Goal: Information Seeking & Learning: Learn about a topic

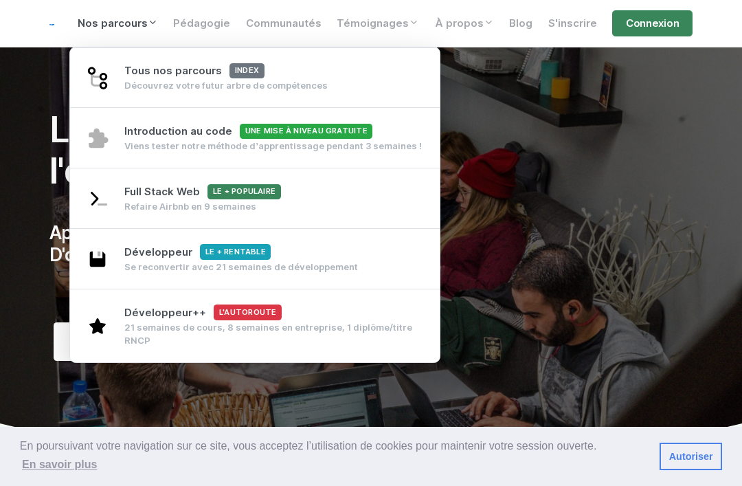
click at [217, 190] on span "Full Stack Web Le + populaire" at bounding box center [202, 192] width 156 height 12
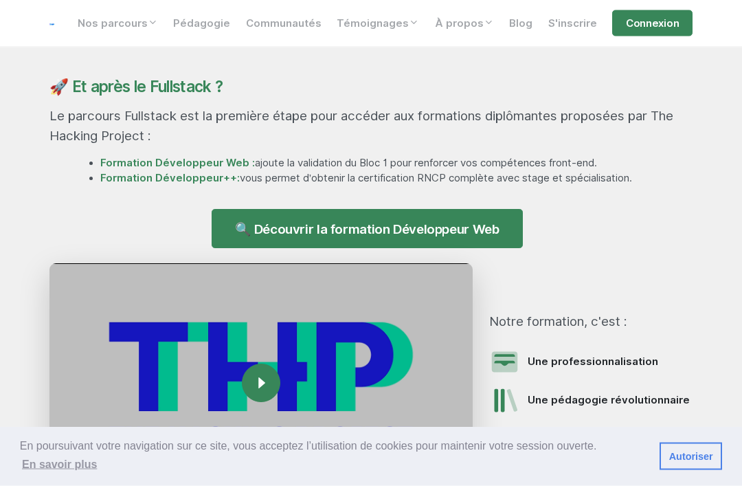
scroll to position [1234, 0]
click at [449, 247] on link "🔍 Découvrir la formation Développeur Web" at bounding box center [368, 228] width 312 height 38
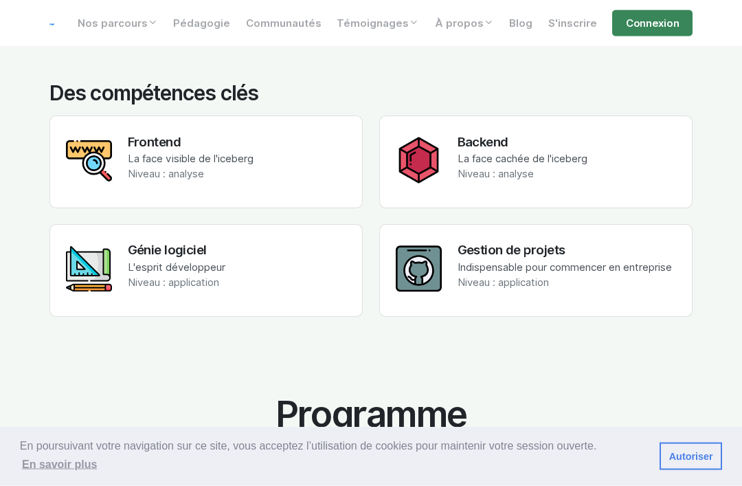
scroll to position [2386, 0]
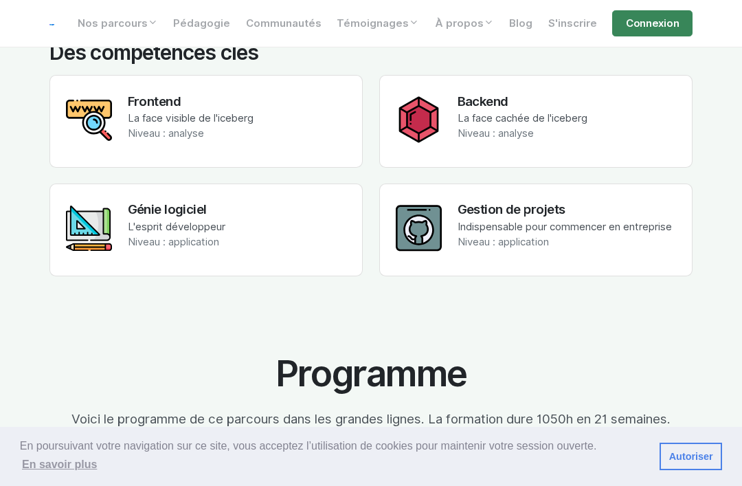
click at [564, 126] on p "Niveau : analyse" at bounding box center [523, 134] width 130 height 16
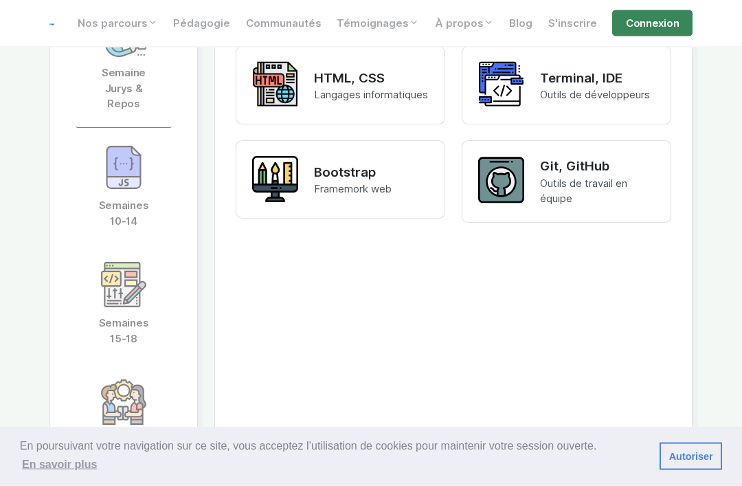
scroll to position [3149, 0]
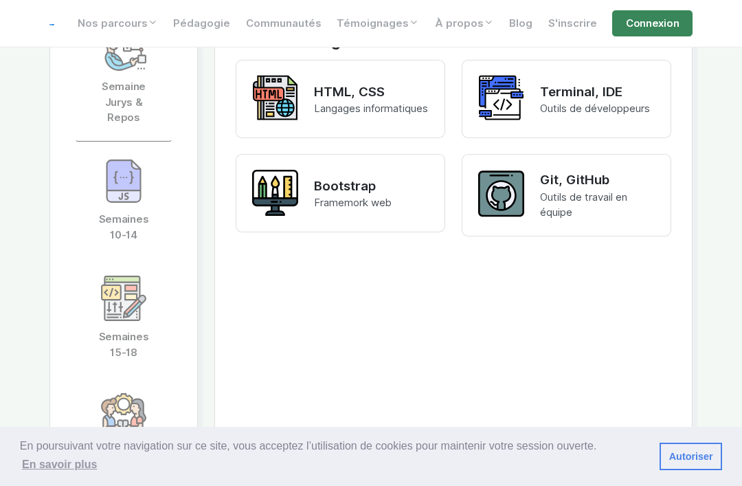
click at [125, 203] on img at bounding box center [123, 181] width 47 height 47
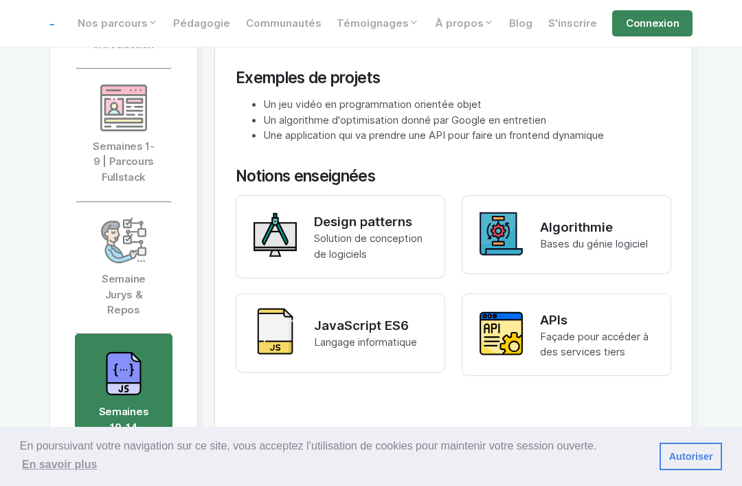
scroll to position [2955, 0]
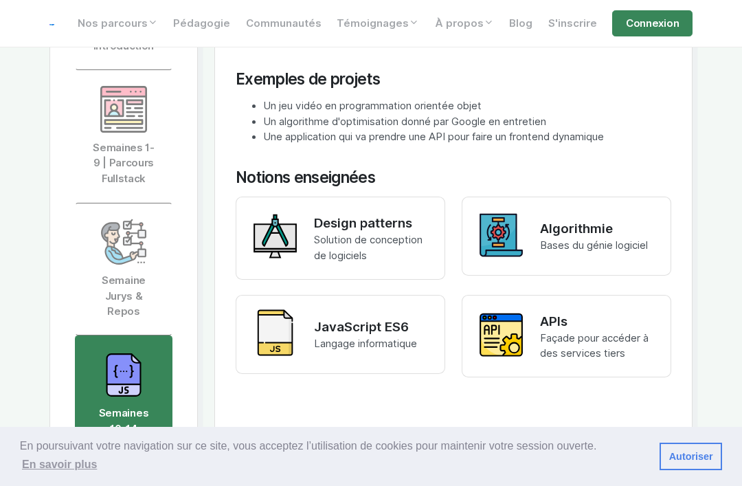
click at [120, 133] on img at bounding box center [123, 109] width 47 height 47
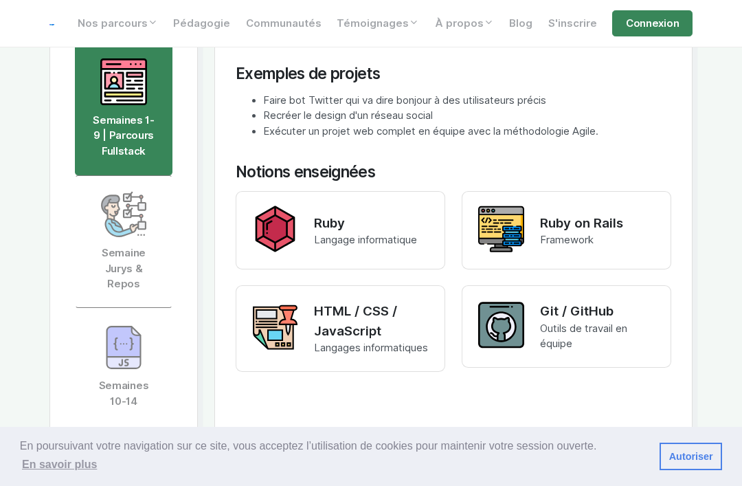
scroll to position [2979, 0]
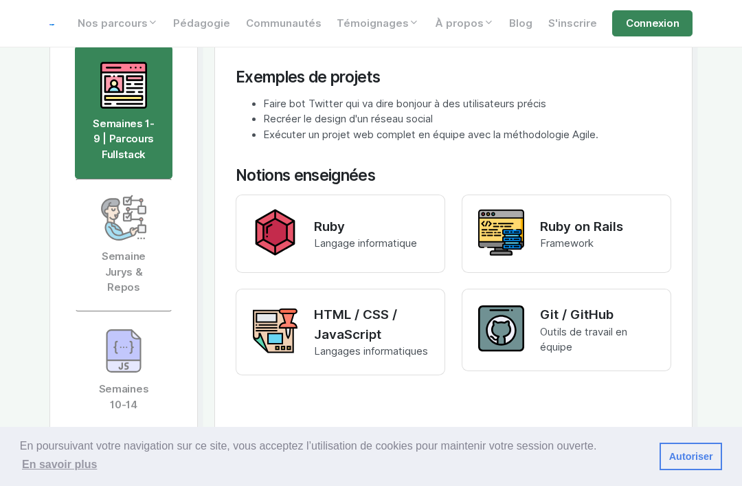
click at [107, 362] on img at bounding box center [123, 351] width 47 height 47
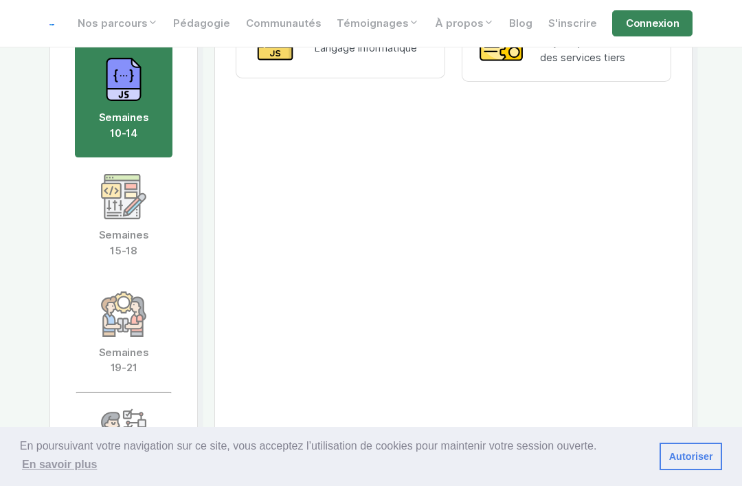
scroll to position [3261, 0]
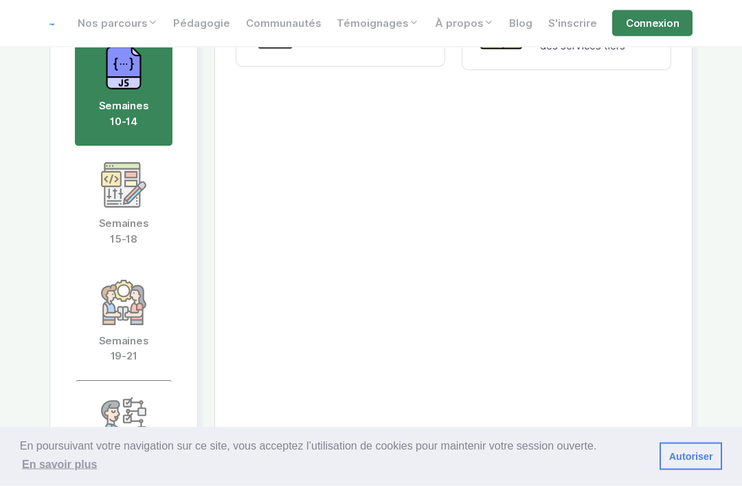
click at [121, 219] on link "Semaines 15-18" at bounding box center [124, 205] width 98 height 118
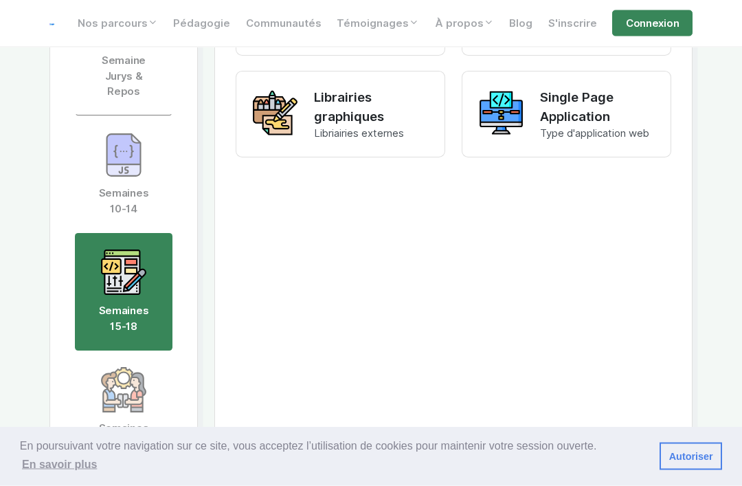
click at [112, 391] on img at bounding box center [123, 390] width 47 height 47
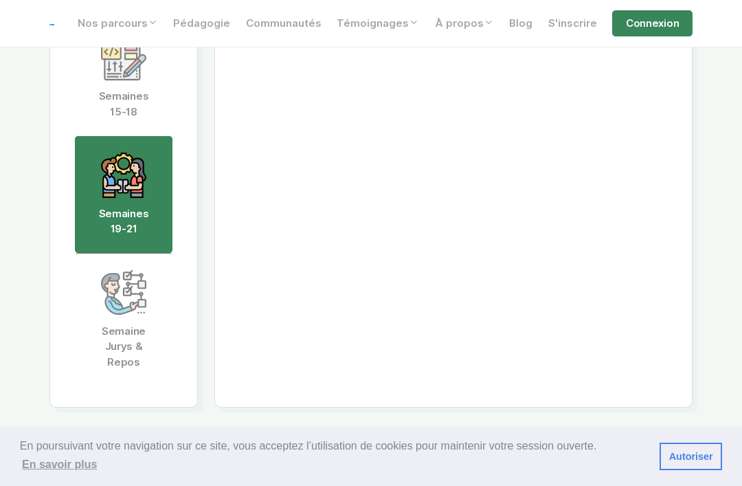
scroll to position [3420, 0]
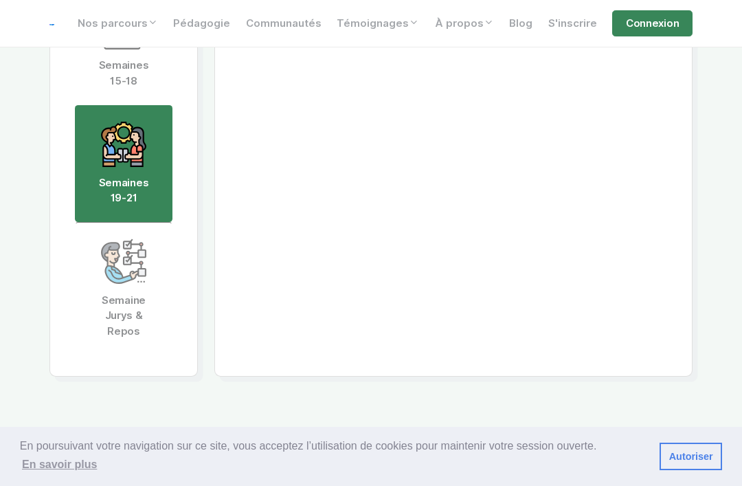
click at [115, 312] on link "Semaine Jurys & Repos" at bounding box center [124, 288] width 98 height 133
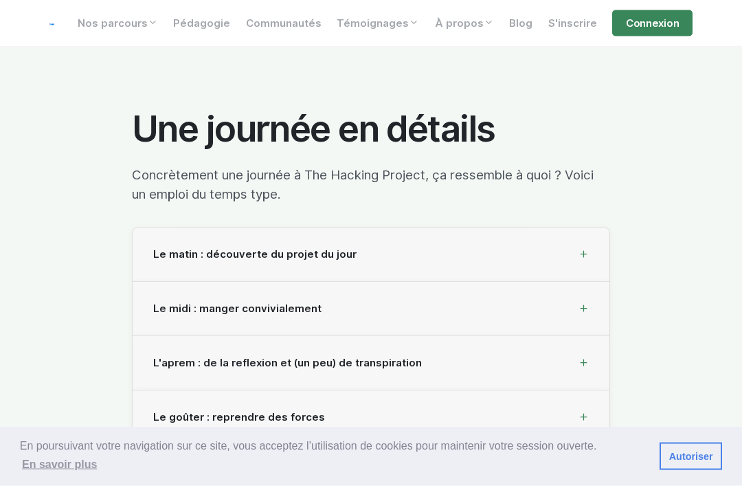
scroll to position [4310, 0]
click at [535, 263] on div "Le matin : découverte du projet du jour" at bounding box center [371, 255] width 477 height 54
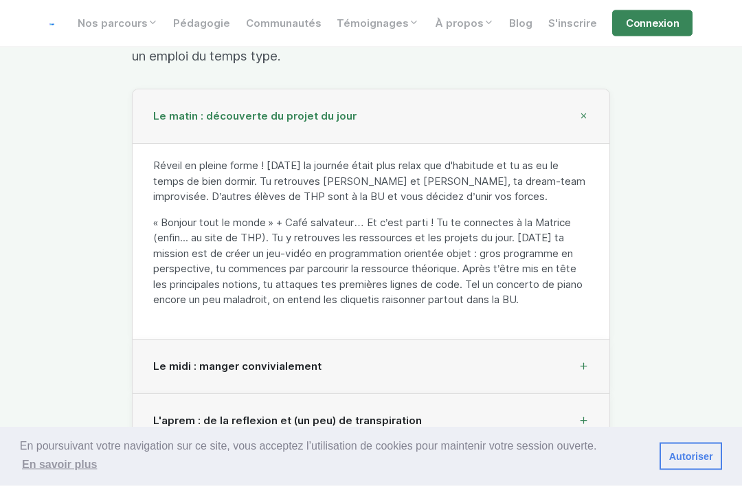
scroll to position [4455, 0]
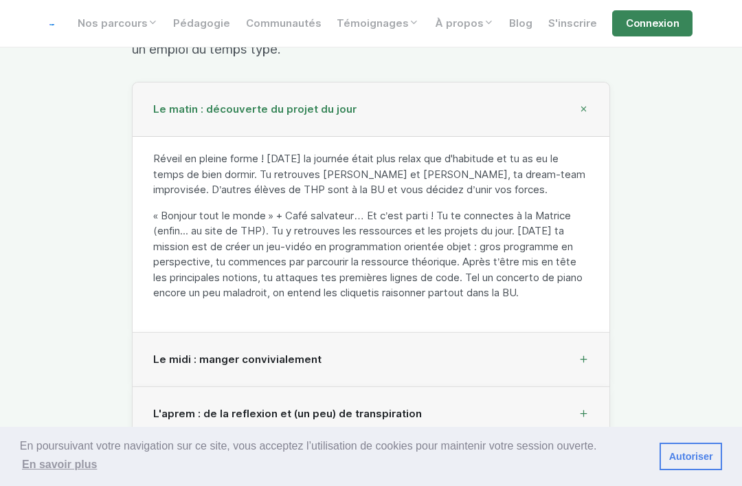
click at [544, 379] on div "Le midi : manger convivialement" at bounding box center [371, 360] width 477 height 54
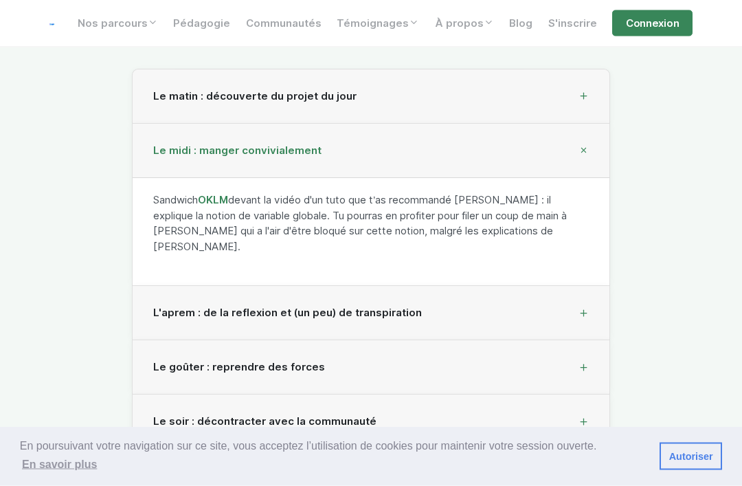
scroll to position [4468, 0]
click at [529, 321] on div "L'aprem : de la reflexion et (un peu) de transpiration" at bounding box center [371, 313] width 477 height 54
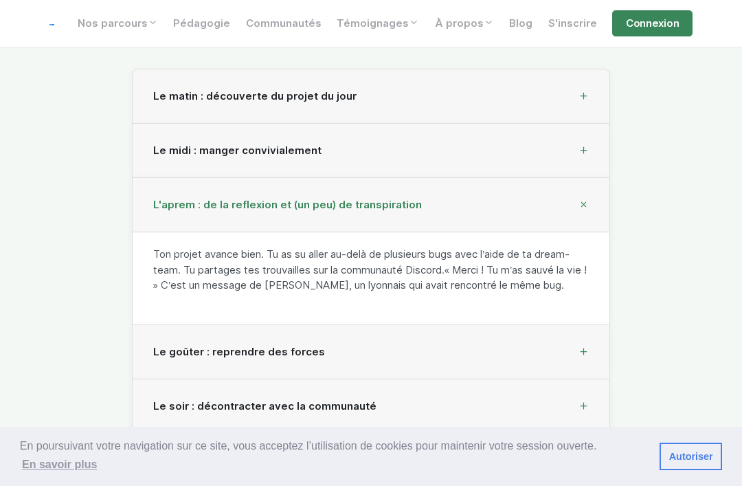
click at [525, 379] on div "Le goûter : reprendre des forces" at bounding box center [371, 352] width 477 height 54
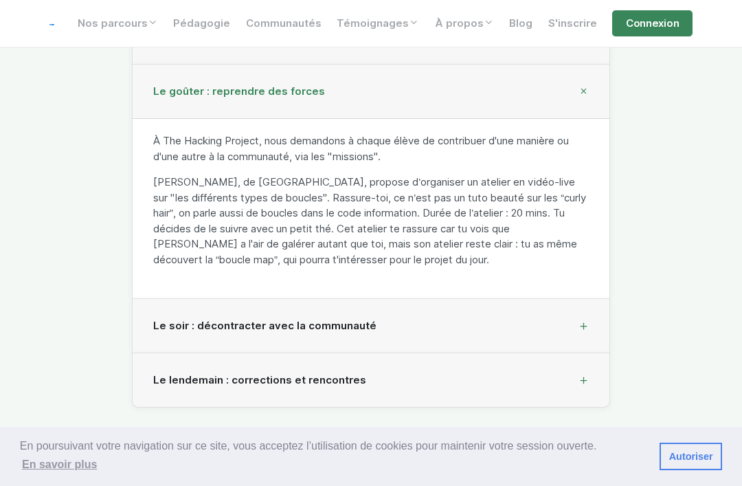
scroll to position [4713, 0]
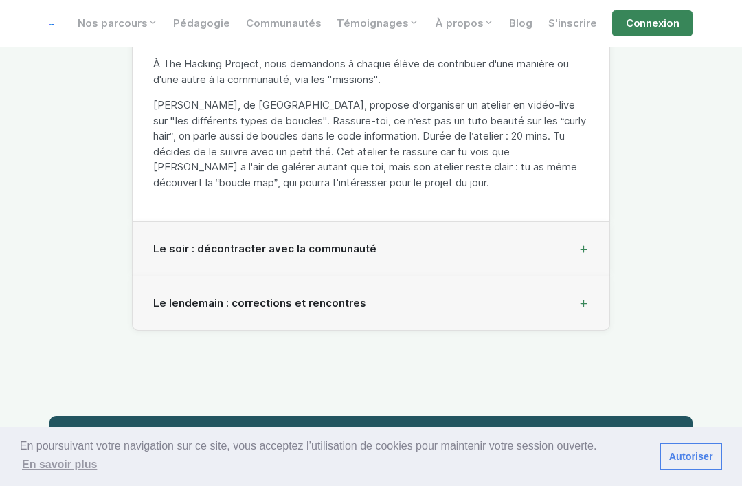
click at [533, 276] on div "Le soir : décontracter avec la communauté" at bounding box center [371, 249] width 477 height 54
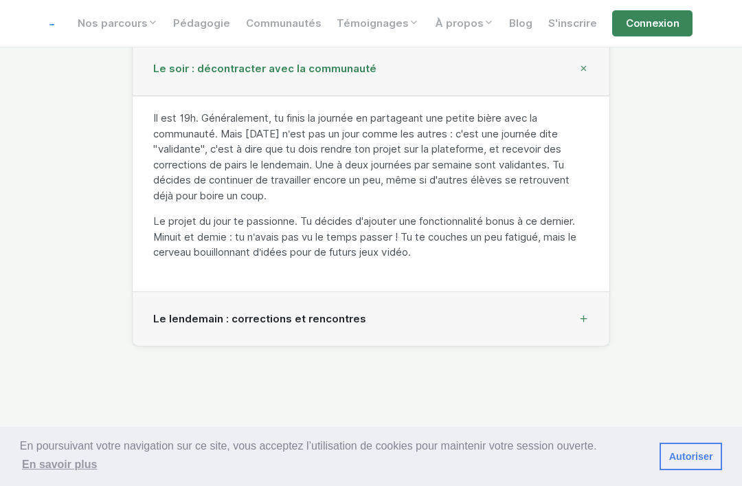
click at [519, 327] on div "Le lendemain : corrections et rencontres" at bounding box center [371, 319] width 477 height 54
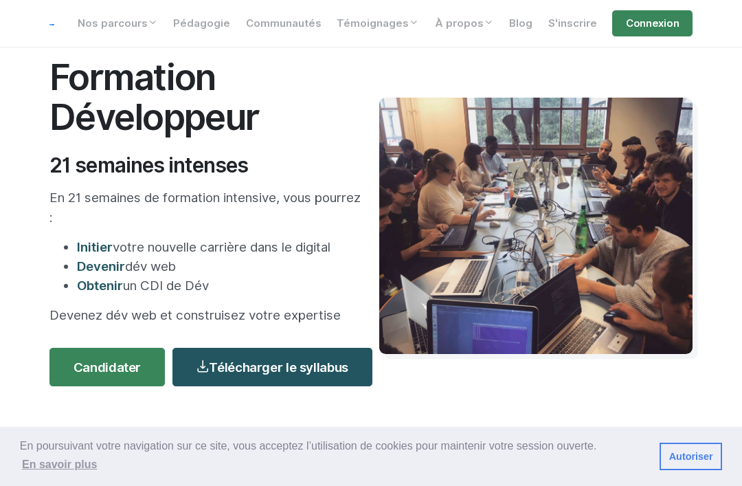
scroll to position [0, 0]
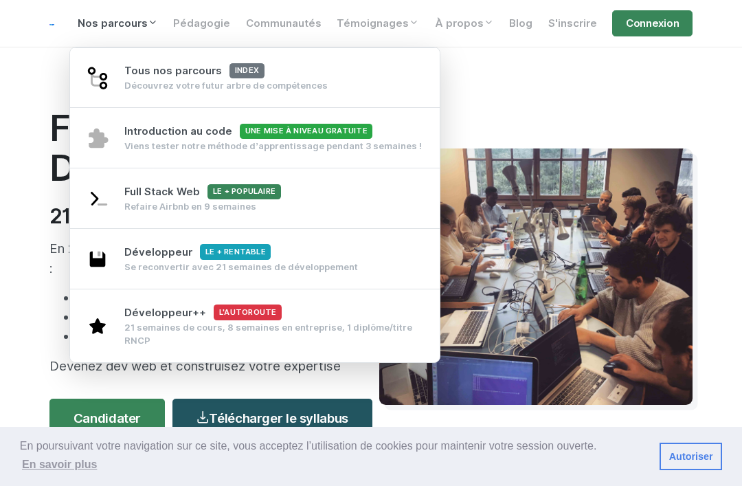
click at [342, 82] on link "Tous nos parcours index Découvrez votre futur arbre de compétences" at bounding box center [255, 77] width 370 height 61
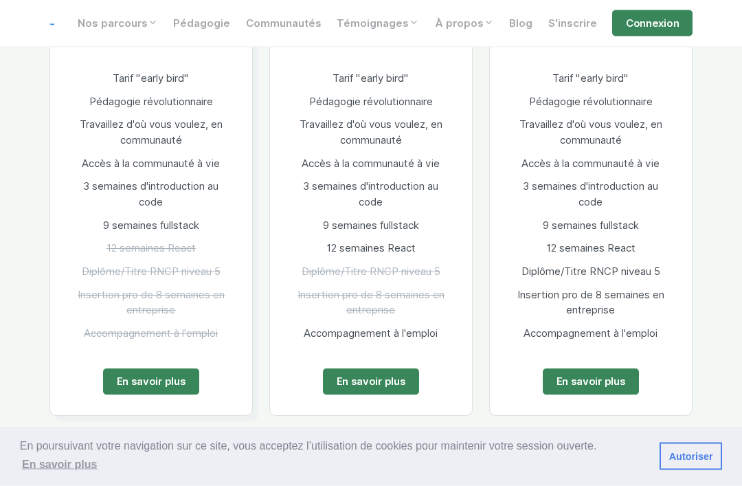
scroll to position [778, 0]
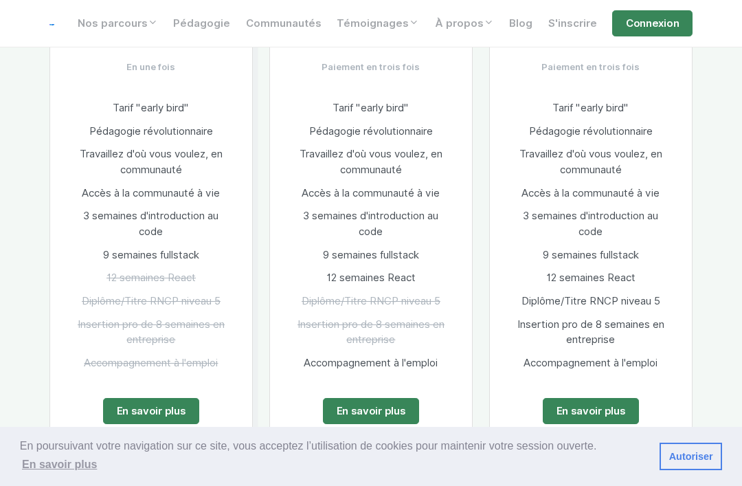
click at [599, 230] on span "3 semaines d'introduction au code" at bounding box center [590, 224] width 135 height 28
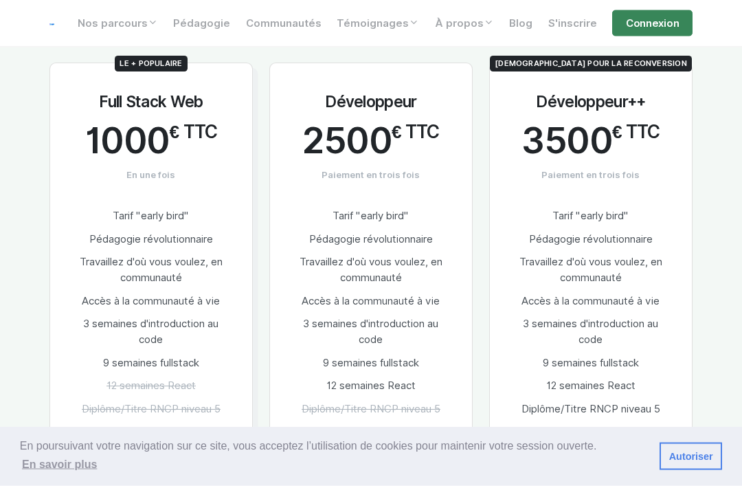
scroll to position [727, 0]
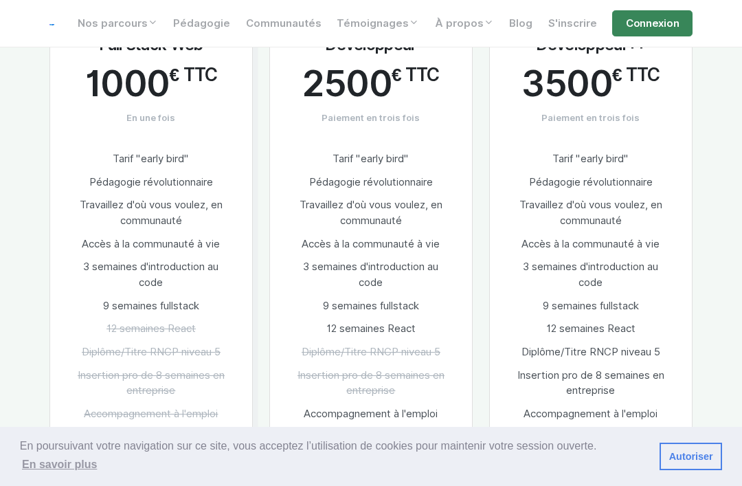
click at [118, 346] on span "Diplôme/Titre RNCP niveau 5" at bounding box center [151, 352] width 139 height 12
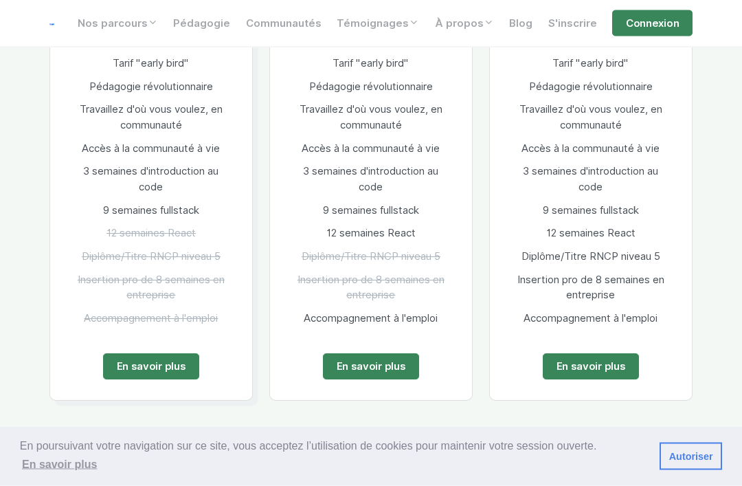
scroll to position [826, 0]
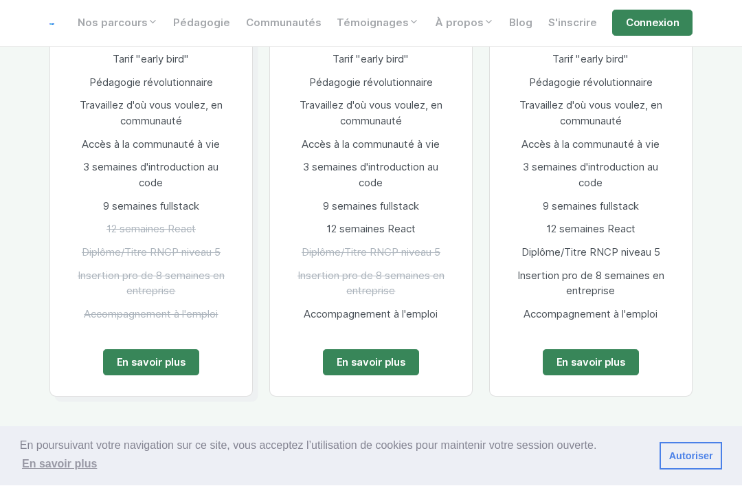
click at [135, 358] on link "En savoir plus" at bounding box center [151, 363] width 96 height 26
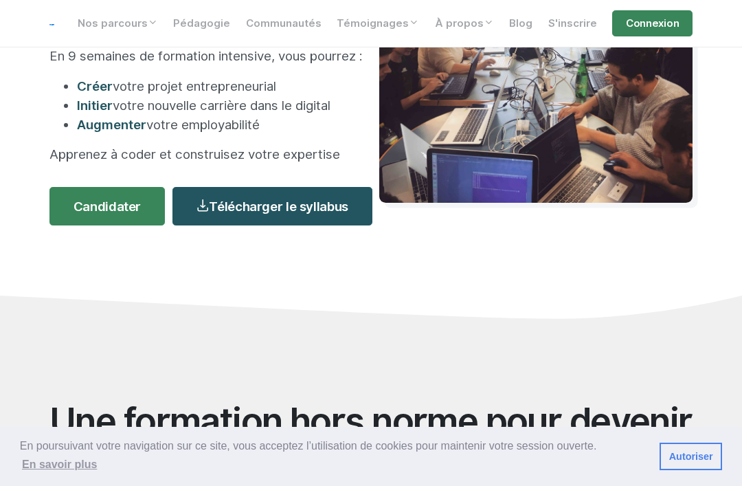
click at [112, 225] on link "Candidater" at bounding box center [106, 206] width 115 height 38
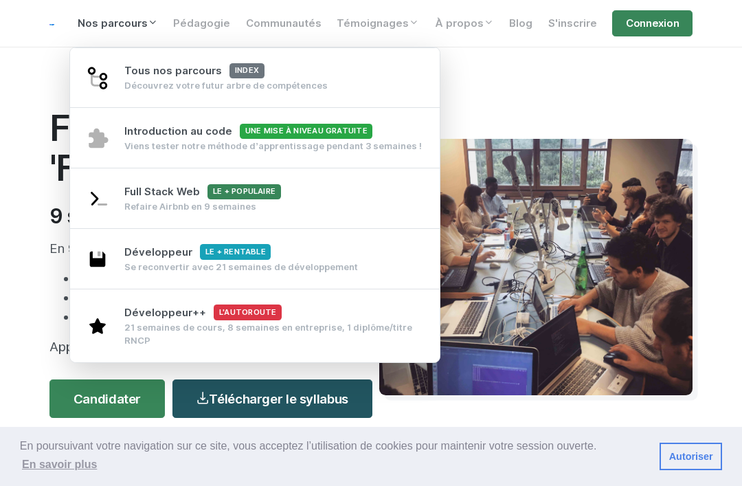
click at [347, 137] on span "Une mise à niveau gratuite" at bounding box center [306, 132] width 133 height 16
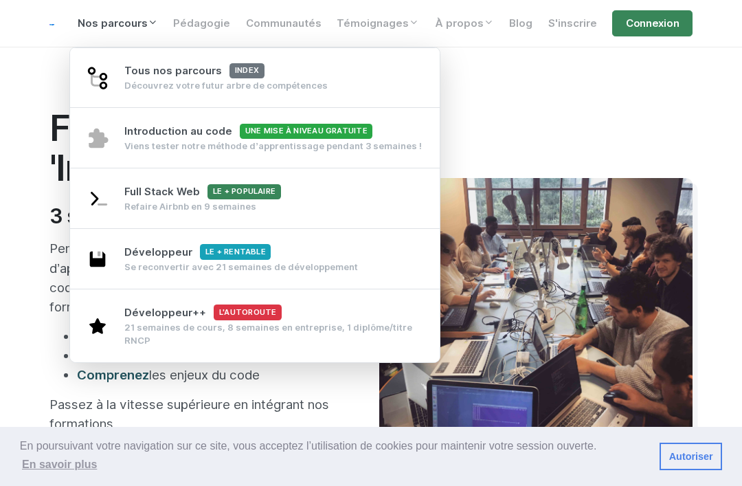
click at [335, 137] on span "Une mise à niveau gratuite" at bounding box center [306, 132] width 133 height 16
click at [516, 101] on div "Formation 'Introduction' 3 semaines intenses Pendant ces 3 semaines, stimulez v…" at bounding box center [371, 306] width 660 height 518
